Goal: Task Accomplishment & Management: Use online tool/utility

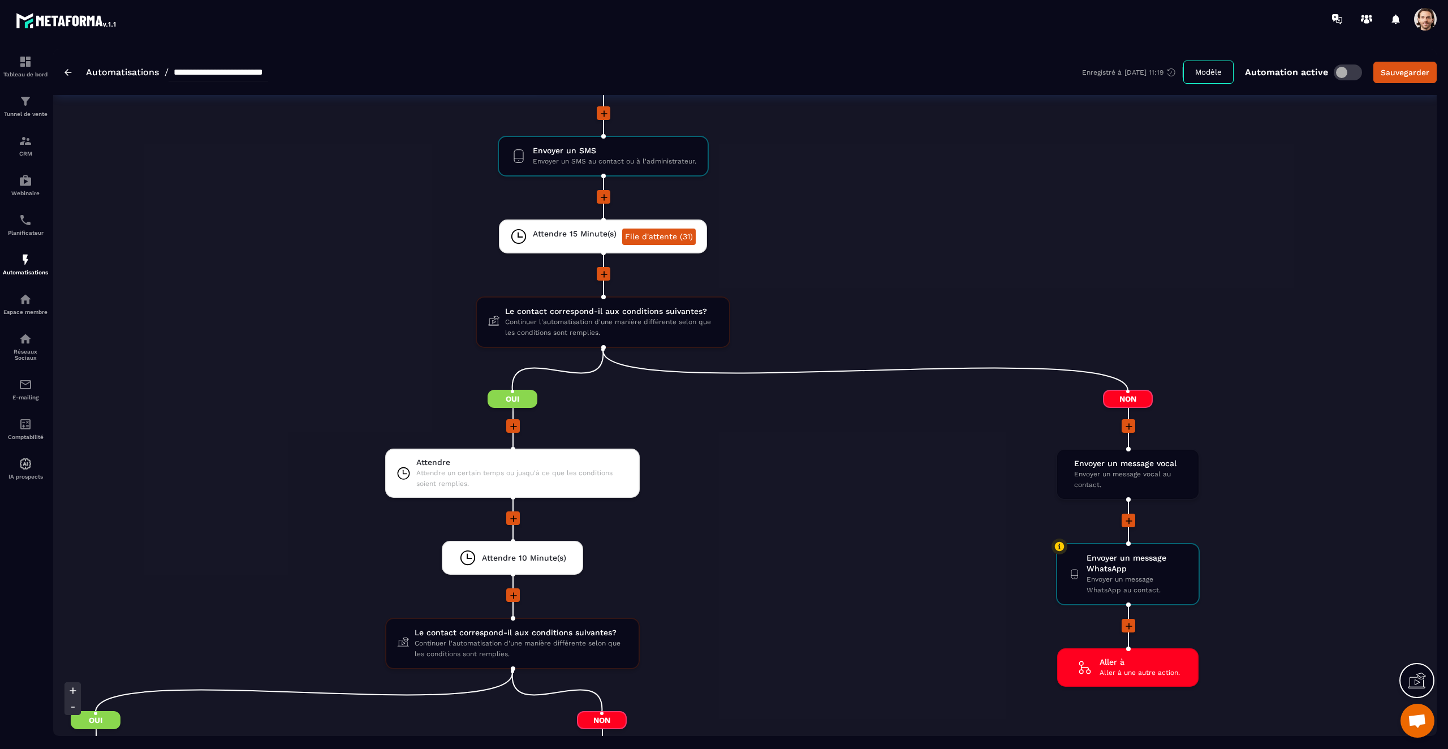
scroll to position [2792, 0]
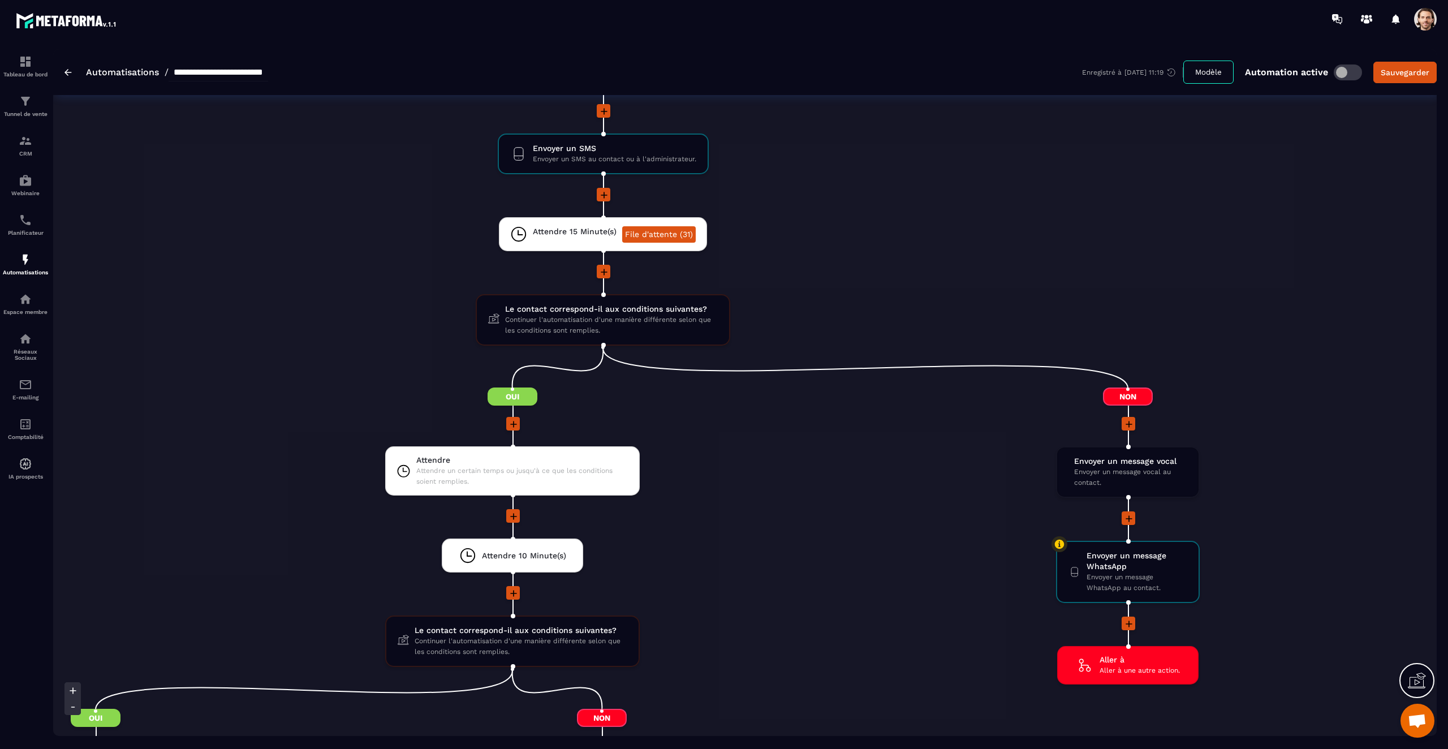
click at [1091, 265] on div at bounding box center [603, 272] width 1231 height 15
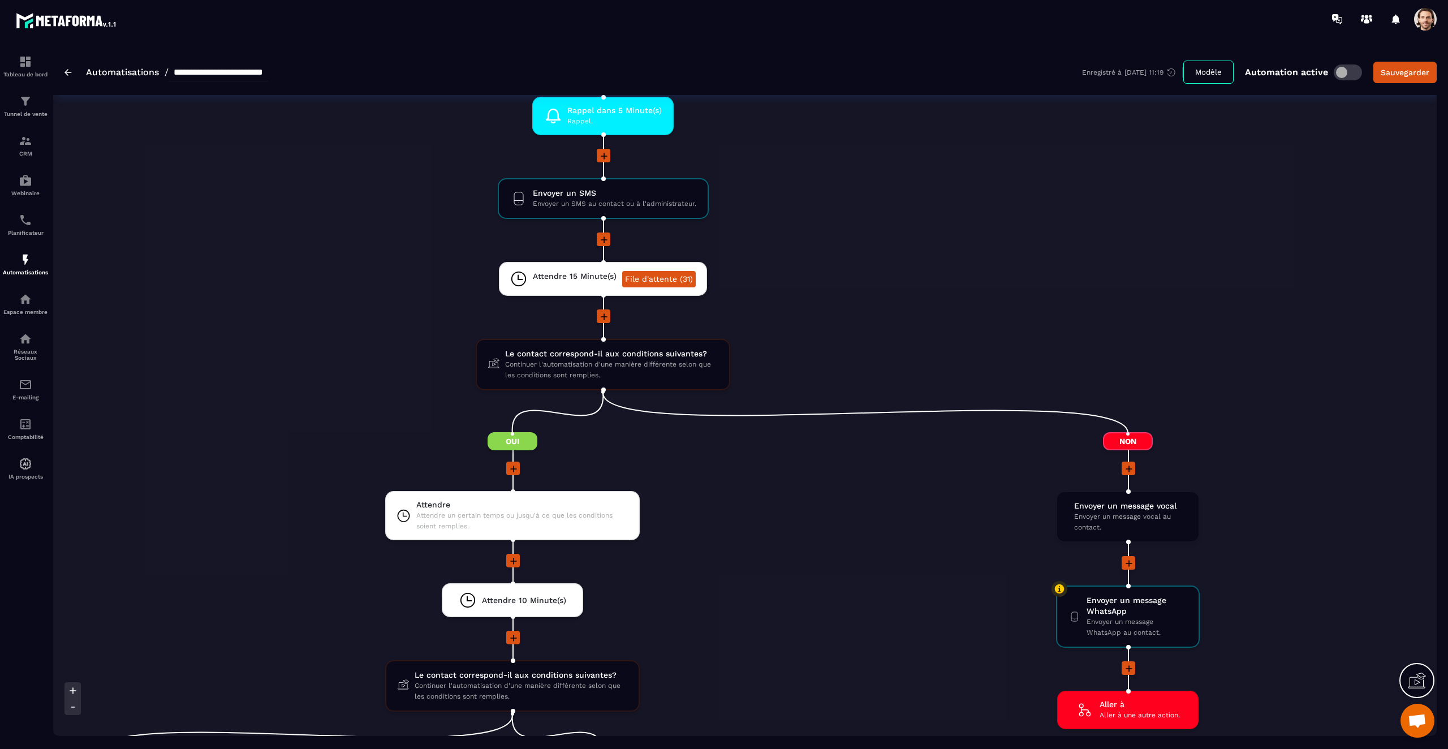
scroll to position [2849, 0]
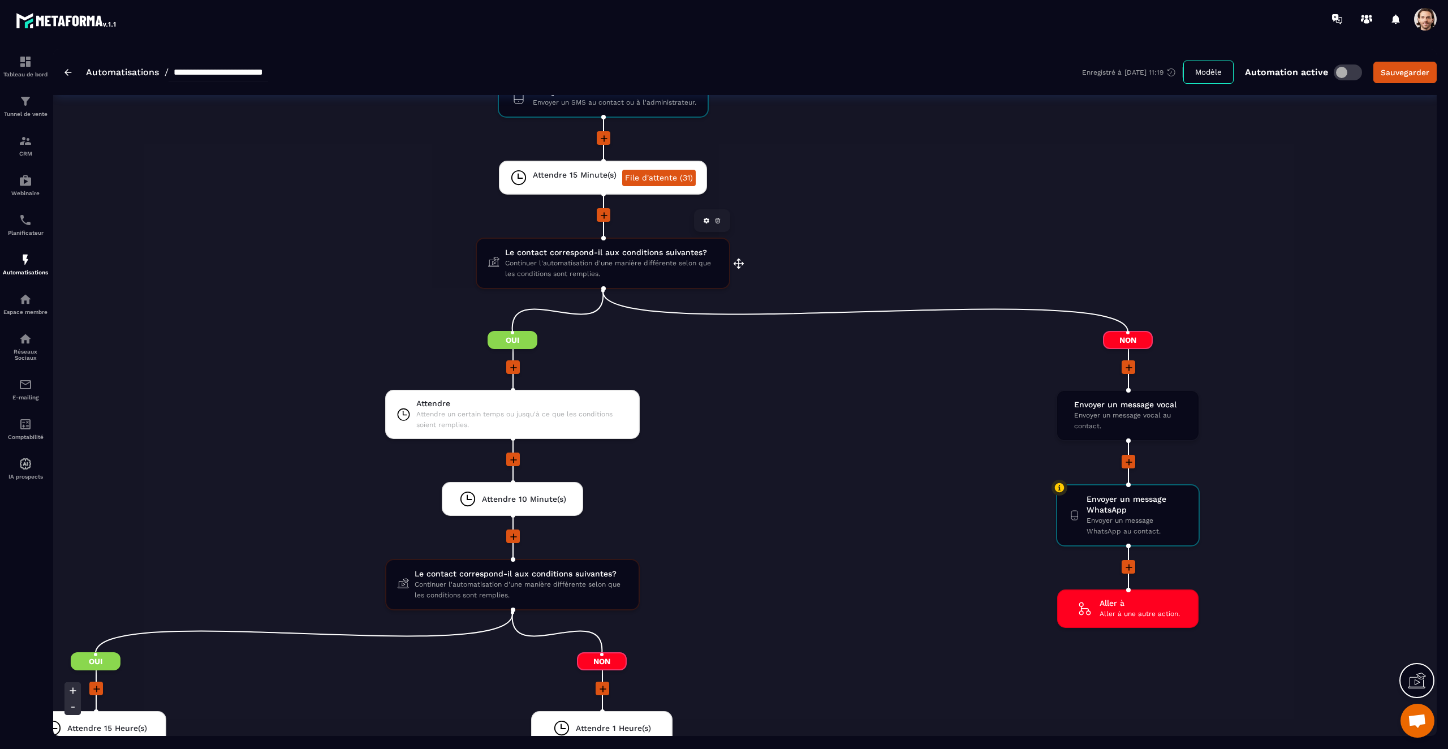
click at [658, 272] on span "Continuer l'automatisation d'une manière différente selon que les conditions so…" at bounding box center [611, 268] width 213 height 21
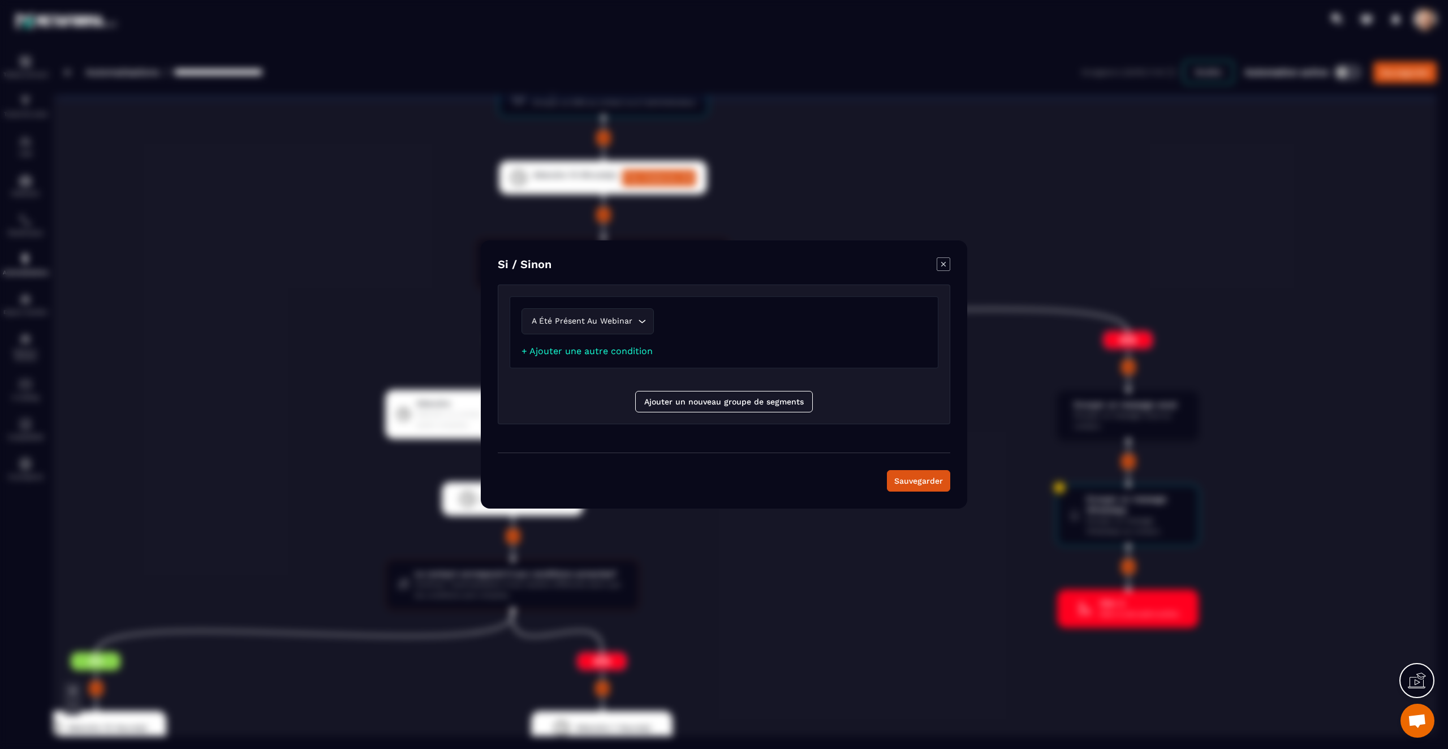
click at [946, 271] on icon "Modal window" at bounding box center [944, 264] width 14 height 14
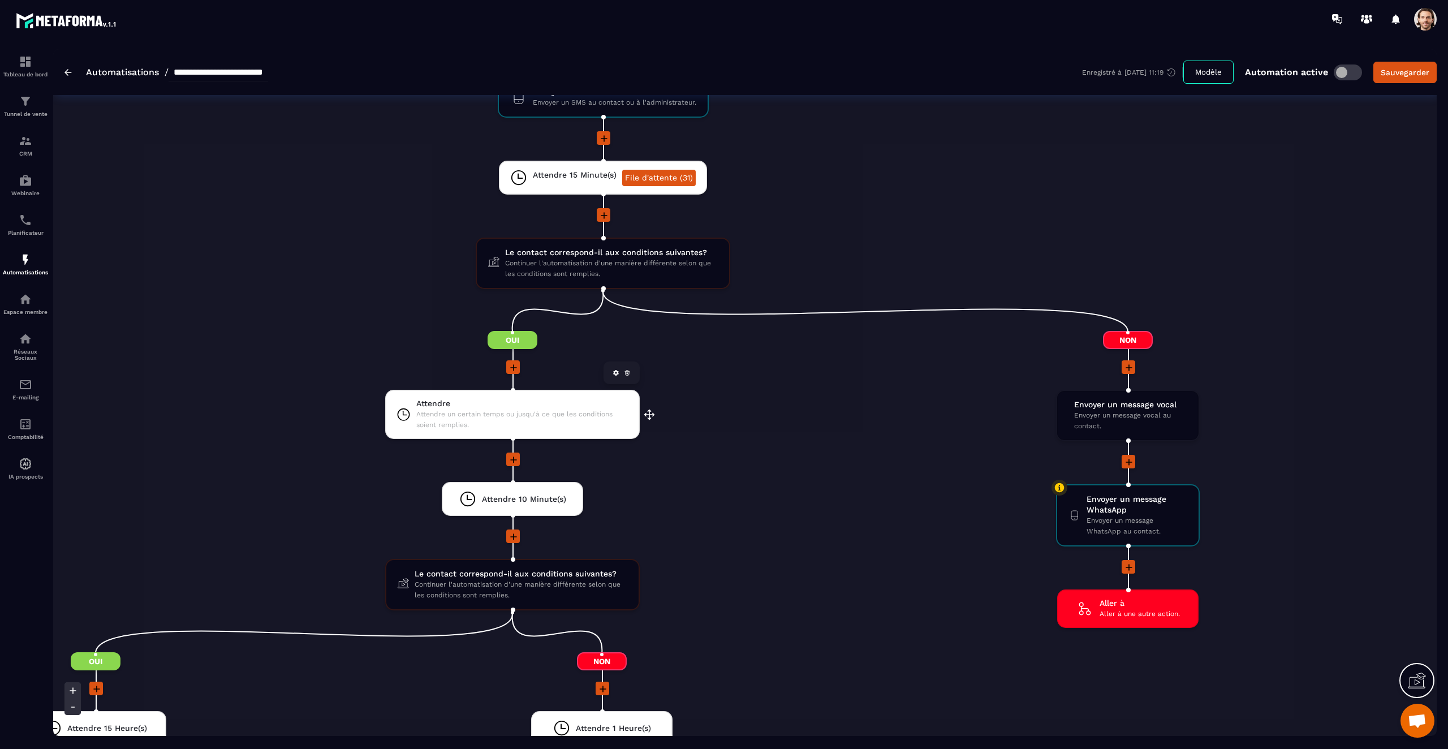
click at [551, 427] on span "Attendre un certain temps ou jusqu'à ce que les conditions soient remplies." at bounding box center [522, 419] width 212 height 21
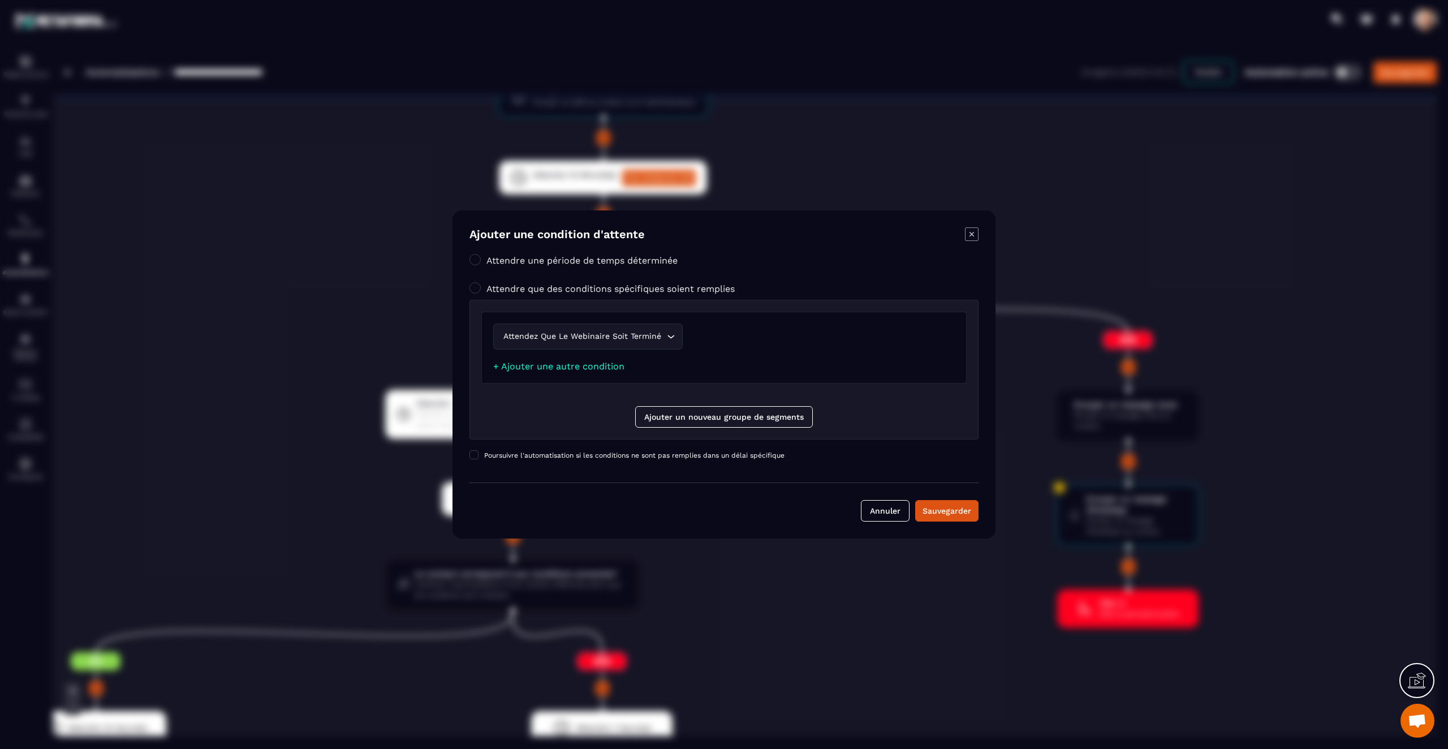
click at [968, 236] on icon "Modal window" at bounding box center [972, 234] width 14 height 14
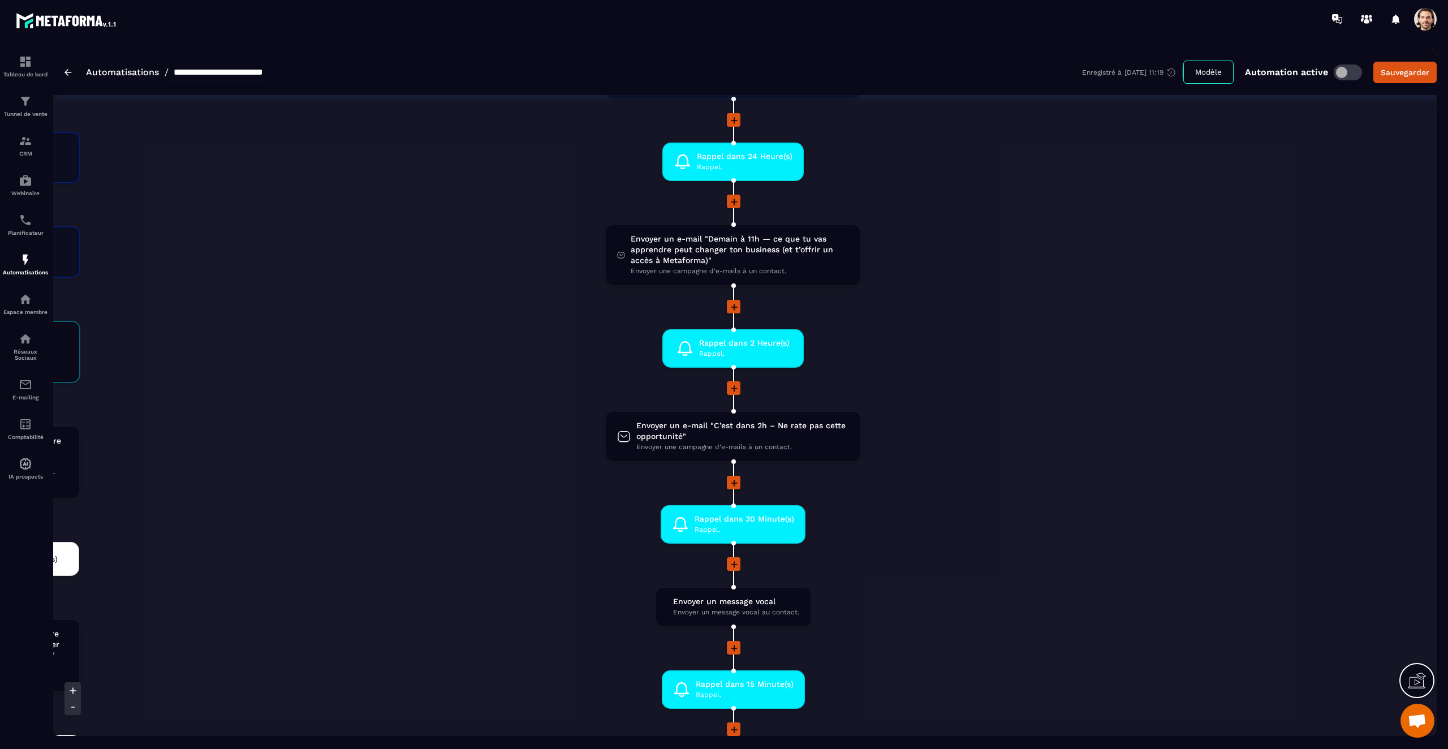
scroll to position [2005, 0]
